Goal: Task Accomplishment & Management: Manage account settings

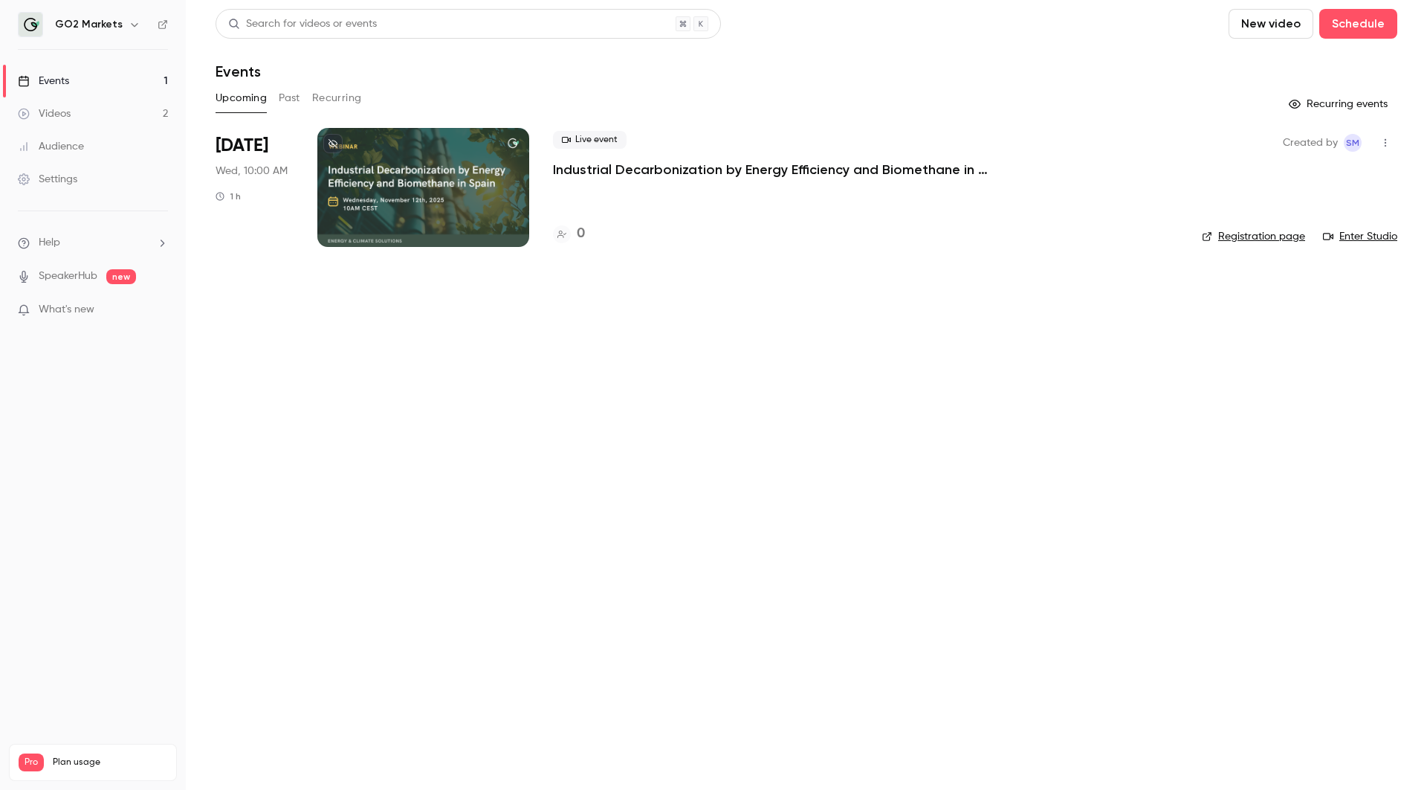
click at [283, 103] on button "Past" at bounding box center [290, 98] width 22 height 24
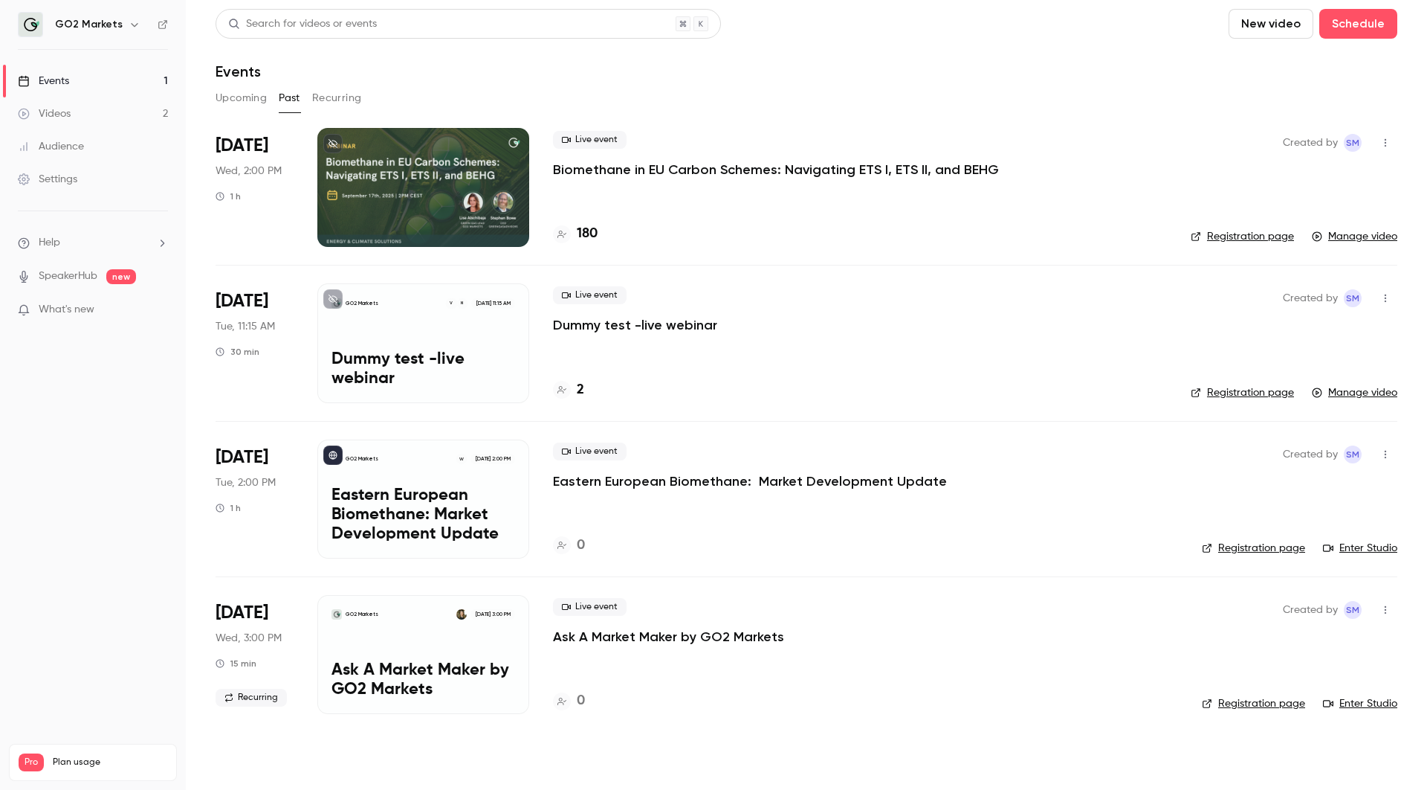
click at [1384, 604] on button "button" at bounding box center [1386, 610] width 24 height 24
click at [1288, 766] on div "Delete" at bounding box center [1327, 762] width 113 height 15
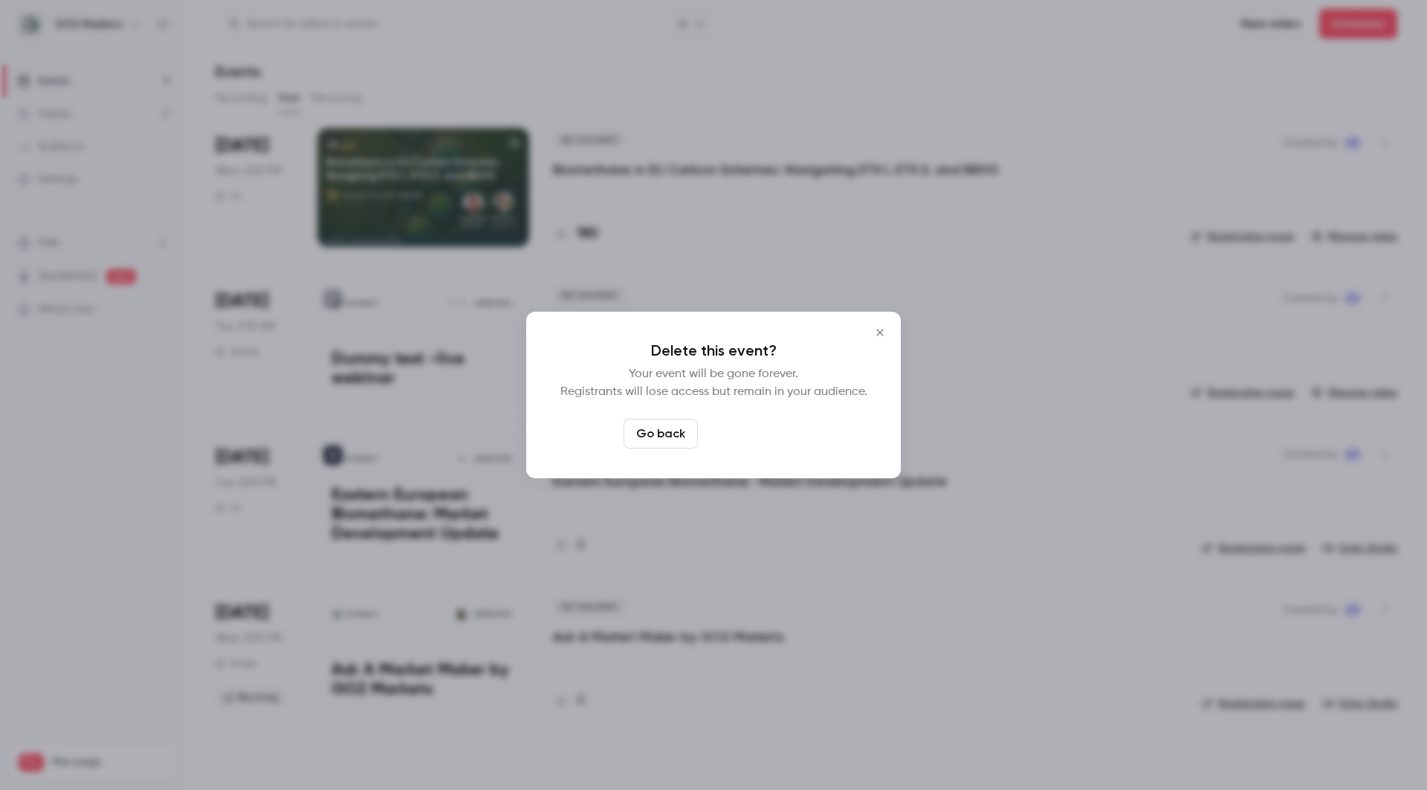
click at [771, 429] on button "Delete event" at bounding box center [754, 434] width 100 height 30
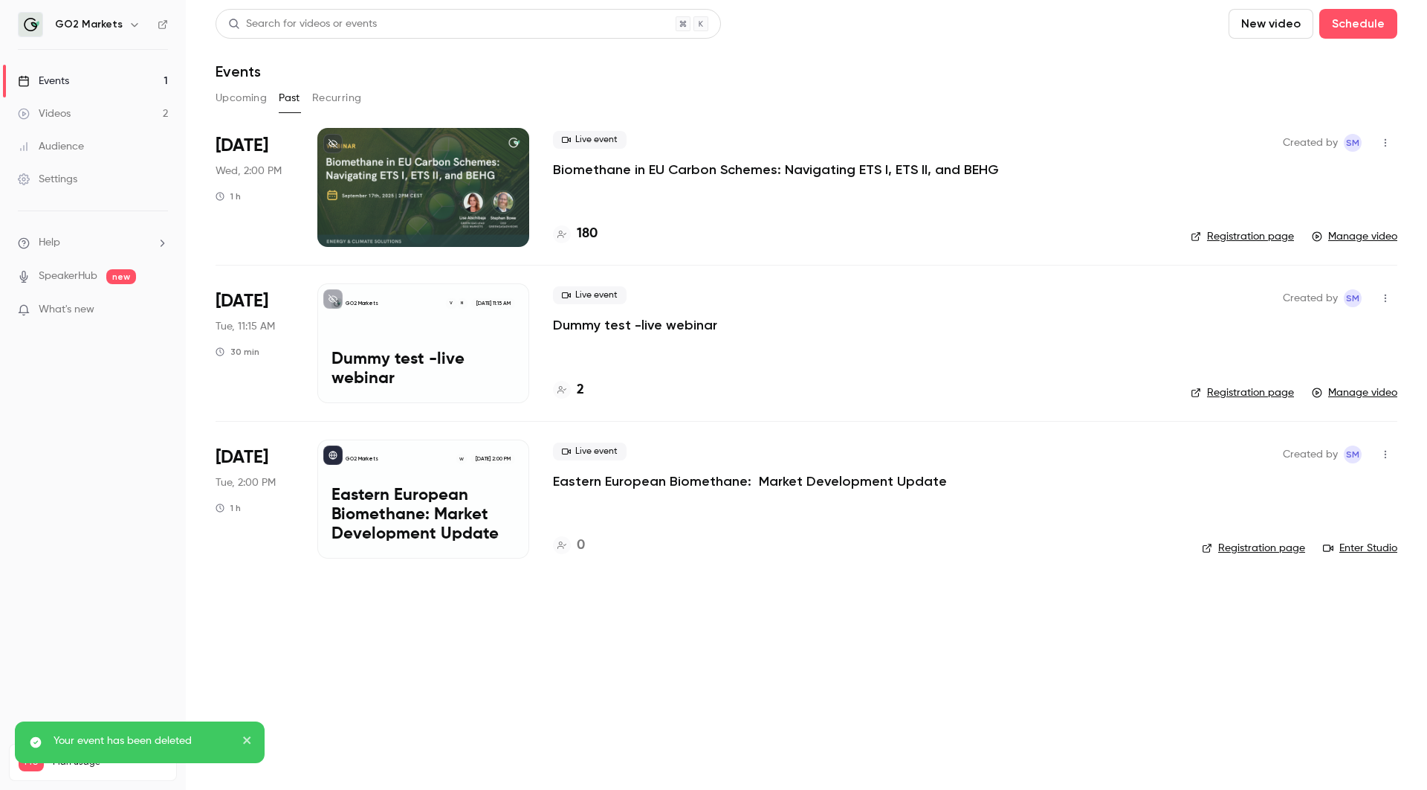
click at [1380, 458] on icon "button" at bounding box center [1386, 454] width 12 height 10
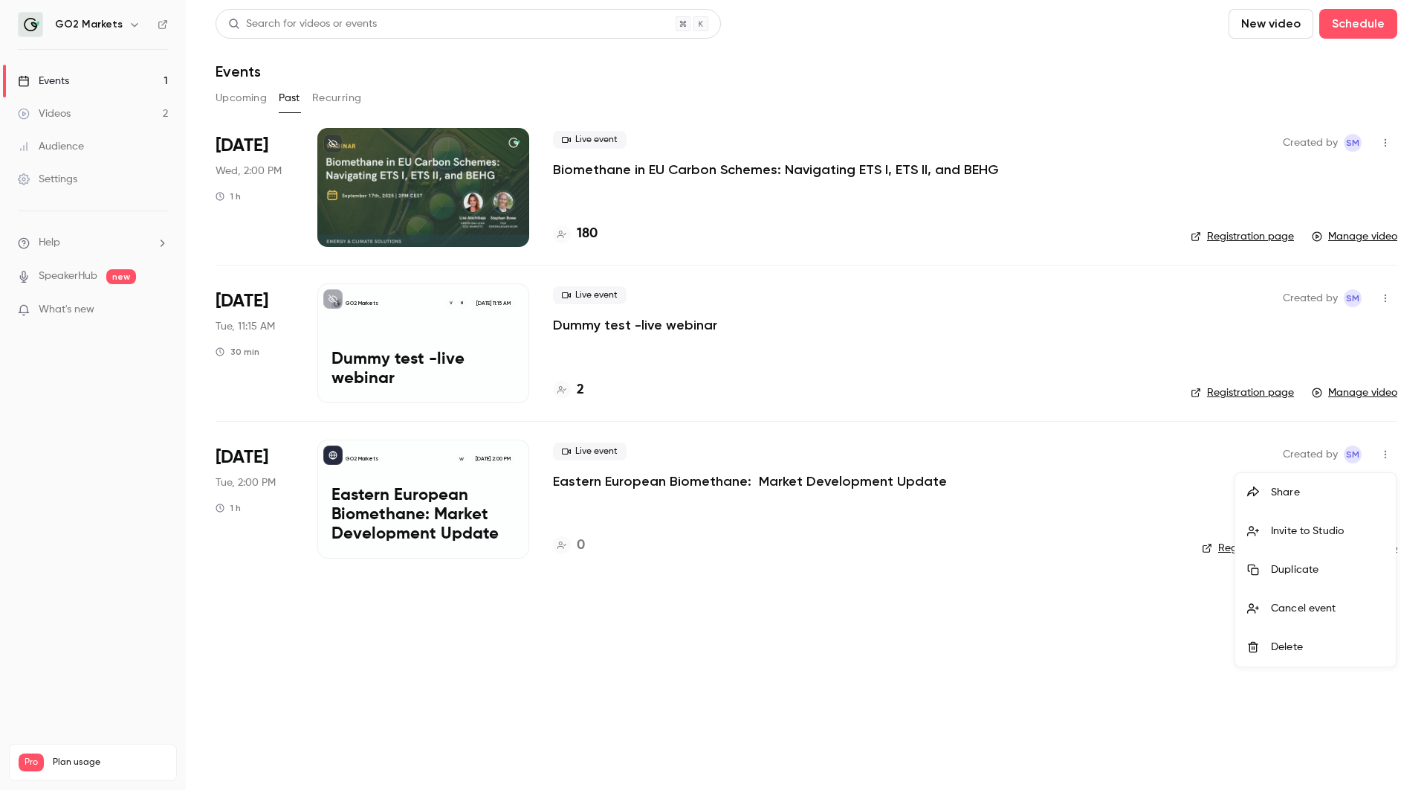
click at [1276, 642] on div "Delete" at bounding box center [1327, 646] width 113 height 15
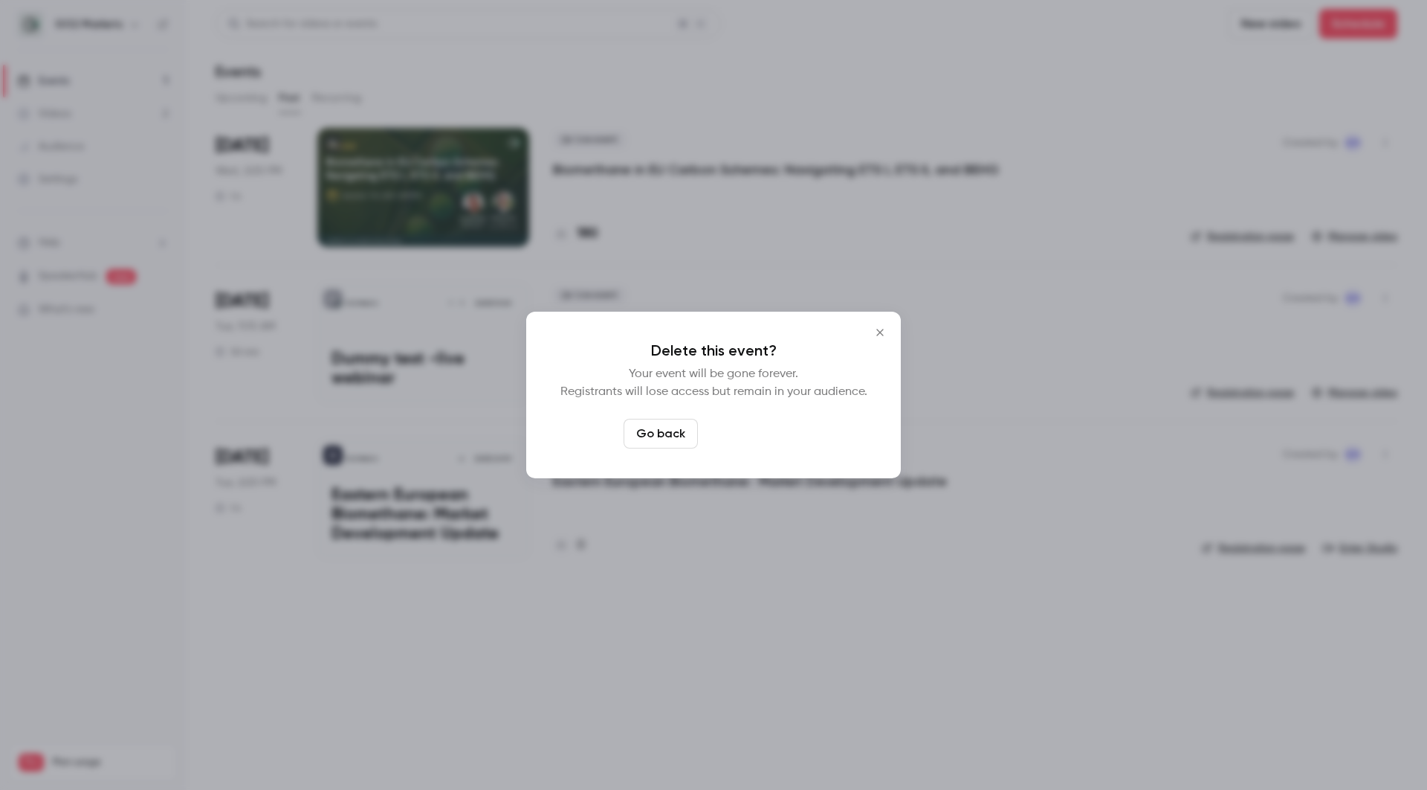
click at [727, 432] on button "Delete event" at bounding box center [754, 434] width 100 height 30
